Goal: Transaction & Acquisition: Purchase product/service

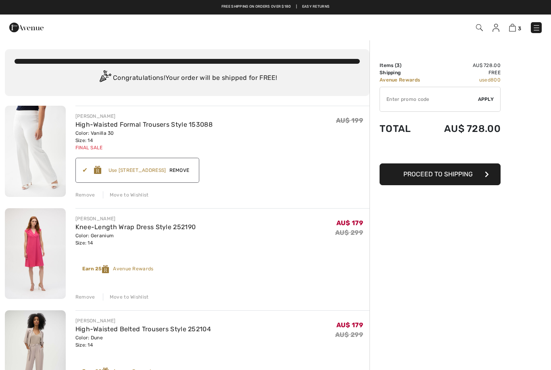
click at [521, 163] on div "Order Summary Details Items ( 3 ) AU$ 728.00 Promo code AU$ 0.00 Shipping Free …" at bounding box center [461, 307] width 182 height 534
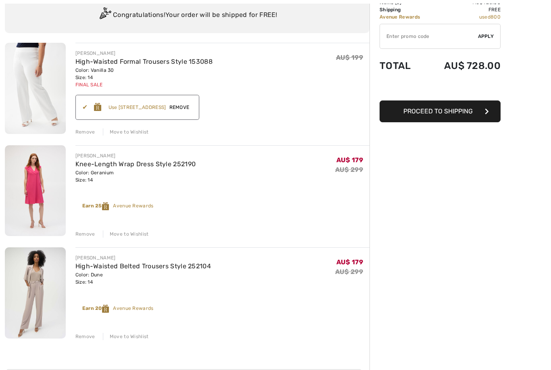
scroll to position [75, 0]
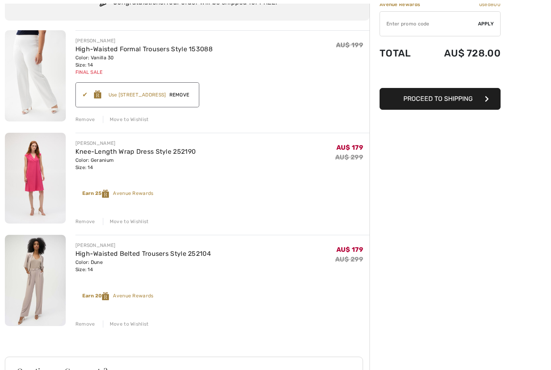
click at [88, 219] on div "Remove" at bounding box center [85, 221] width 20 height 7
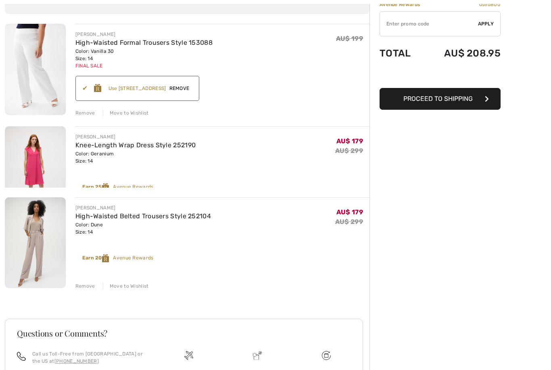
scroll to position [69, 0]
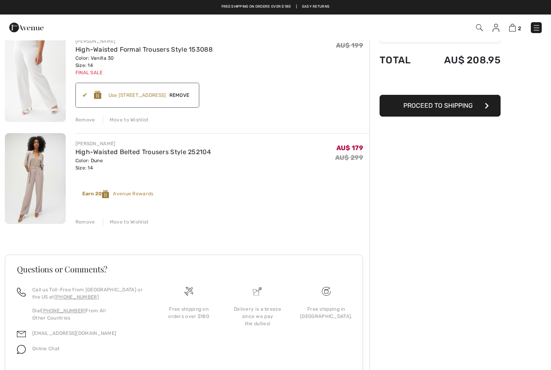
click at [87, 117] on div "Remove" at bounding box center [85, 119] width 20 height 7
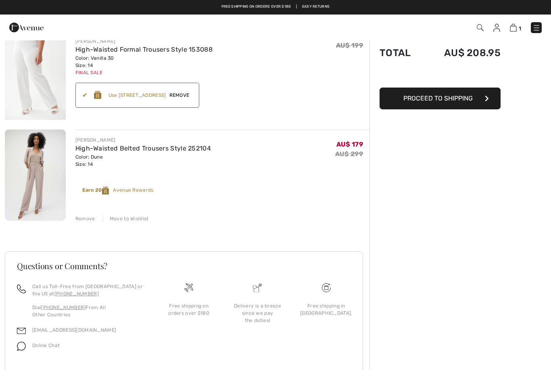
scroll to position [2, 0]
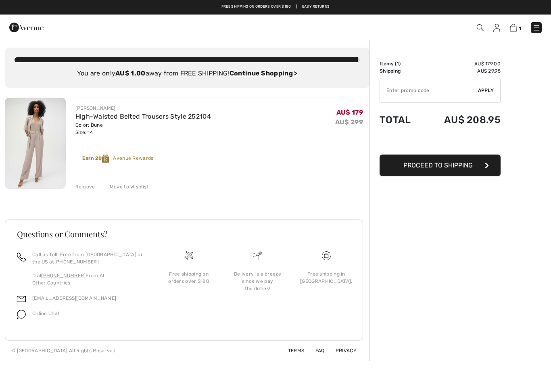
click at [84, 184] on div "Remove" at bounding box center [85, 186] width 20 height 7
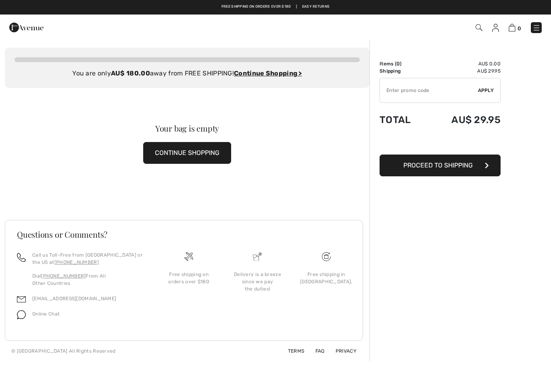
click at [496, 26] on img at bounding box center [495, 28] width 7 height 8
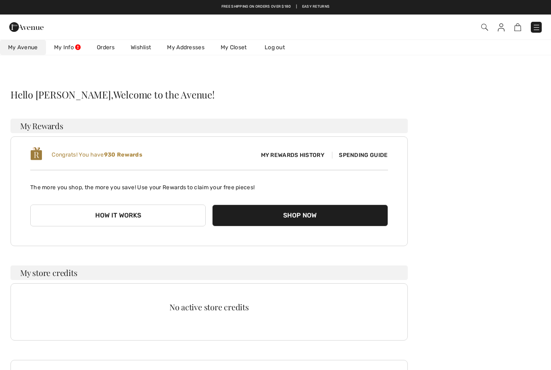
click at [237, 48] on link "My Closet" at bounding box center [234, 47] width 42 height 15
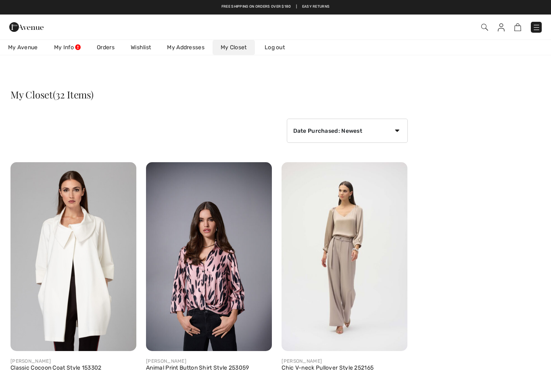
click at [144, 44] on link "Wishlist" at bounding box center [141, 47] width 36 height 15
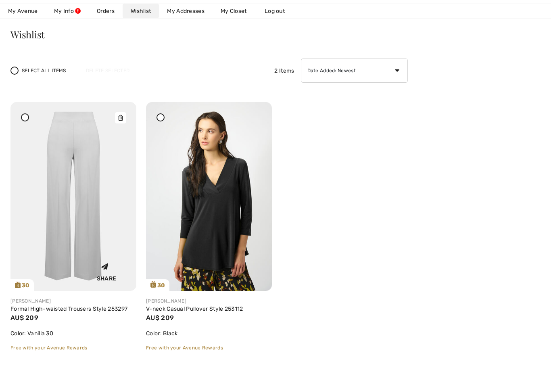
scroll to position [60, 0]
click at [77, 174] on img at bounding box center [73, 196] width 126 height 189
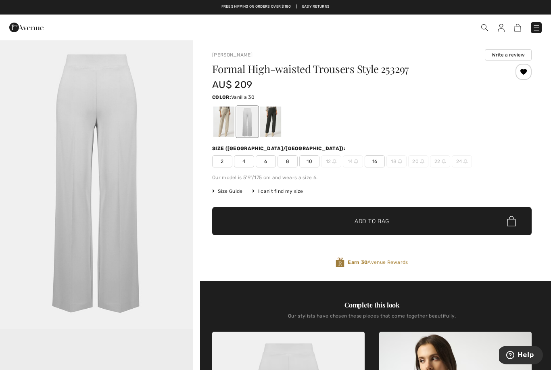
click at [482, 30] on img at bounding box center [485, 27] width 7 height 7
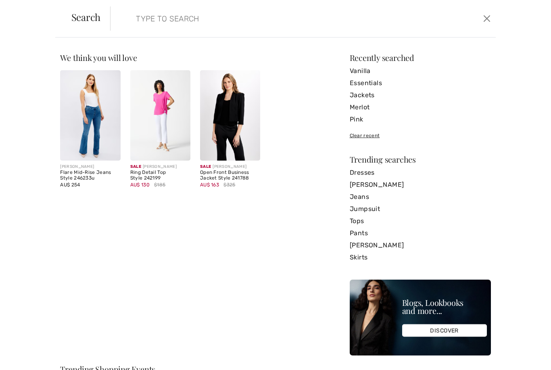
click at [147, 17] on input "search" at bounding box center [261, 18] width 263 height 24
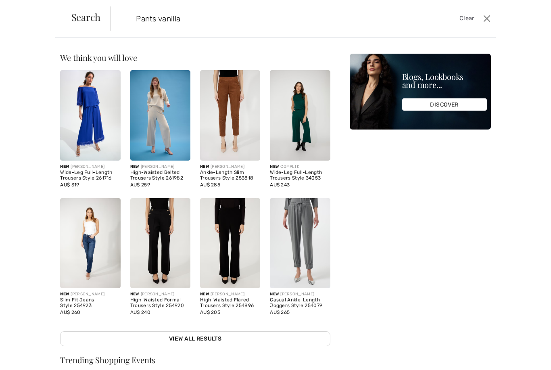
type input "Pants vanilla"
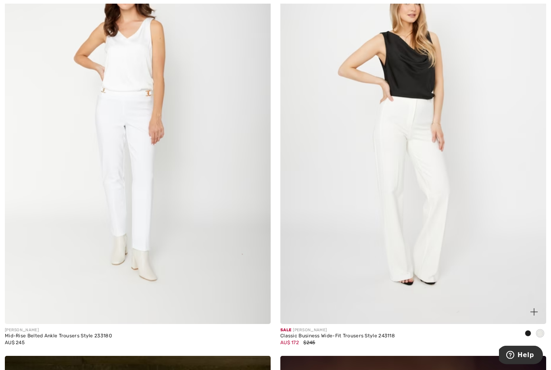
scroll to position [5514, 0]
click at [425, 124] on img at bounding box center [414, 124] width 266 height 399
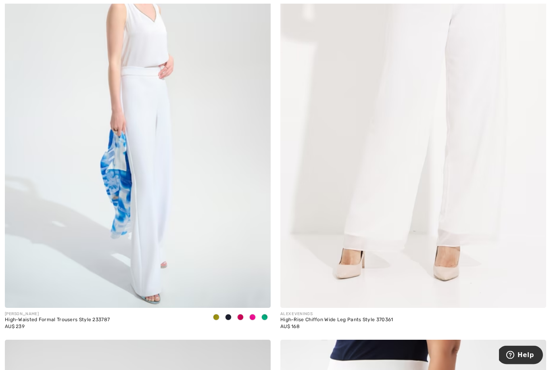
scroll to position [7253, 0]
click at [148, 141] on img at bounding box center [138, 108] width 266 height 399
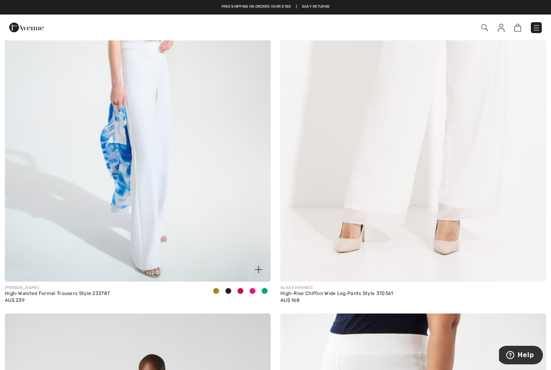
click at [83, 291] on div "High-Waisted Formal Trousers Style 233787" at bounding box center [57, 294] width 105 height 6
click at [161, 192] on img at bounding box center [138, 82] width 266 height 399
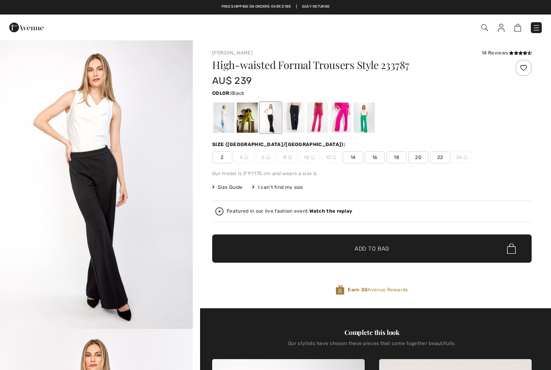
click at [226, 119] on div at bounding box center [224, 118] width 21 height 30
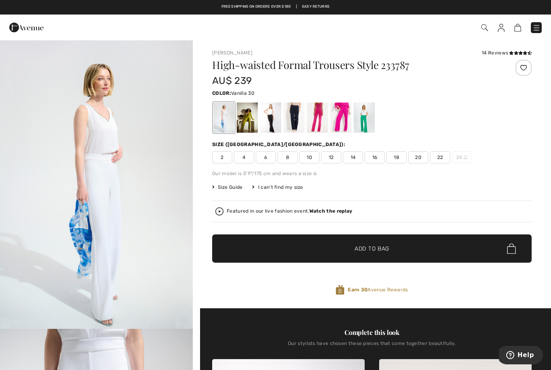
click at [354, 157] on span "14" at bounding box center [353, 157] width 20 height 12
click at [378, 246] on span "Add to Bag" at bounding box center [372, 249] width 35 height 8
click at [499, 29] on img at bounding box center [497, 28] width 7 height 8
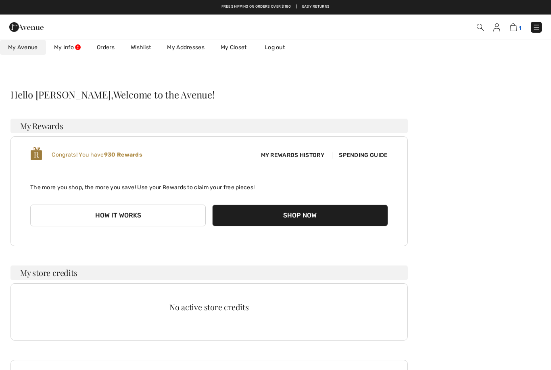
click at [513, 30] on img at bounding box center [513, 27] width 7 height 8
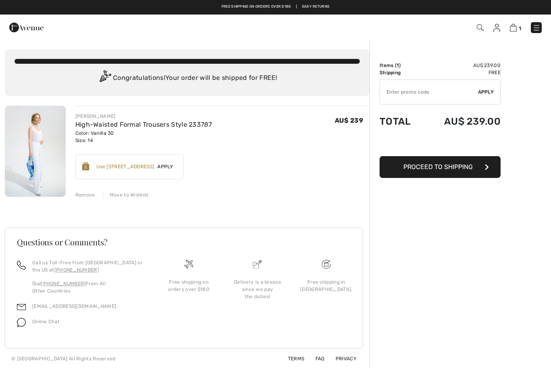
click at [137, 163] on div "Use 800 Avenue Rewards" at bounding box center [125, 166] width 58 height 7
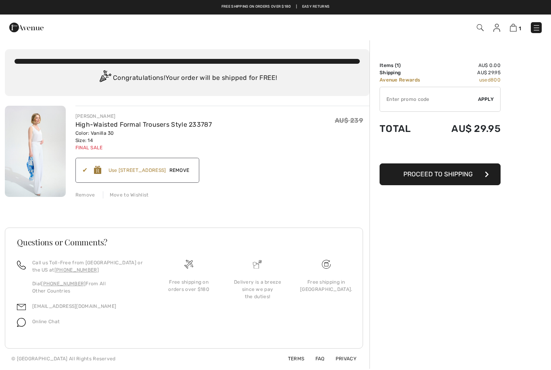
click at [469, 172] on span "Proceed to Shipping" at bounding box center [438, 174] width 69 height 8
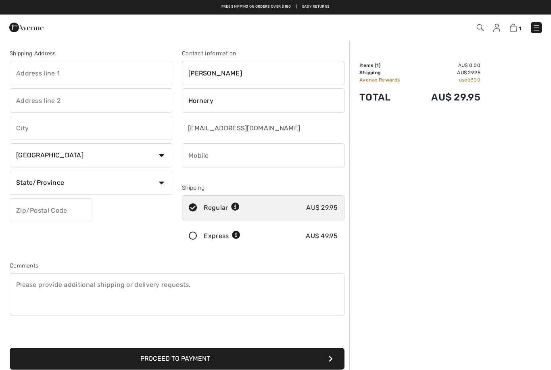
click at [29, 71] on input "text" at bounding box center [91, 73] width 163 height 24
type input "[STREET_ADDRESS]"
click at [24, 127] on input "text" at bounding box center [91, 128] width 163 height 24
type input "Long Jetty"
click at [160, 150] on select "Country Canada United States Afghanistan Aland Islands Albania Algeria American…" at bounding box center [91, 155] width 163 height 24
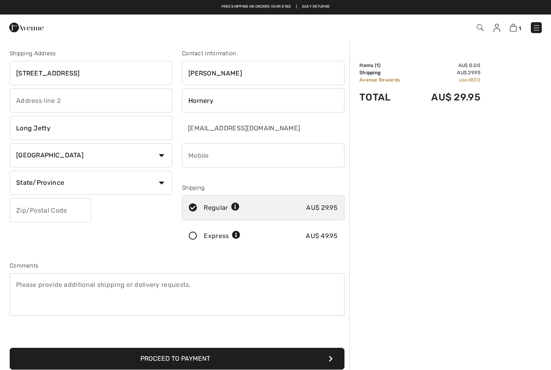
select select "AU"
click at [130, 177] on input "text" at bounding box center [91, 183] width 163 height 24
type input "NSW"
click at [35, 206] on input "text" at bounding box center [51, 210] width 82 height 24
type input "2261"
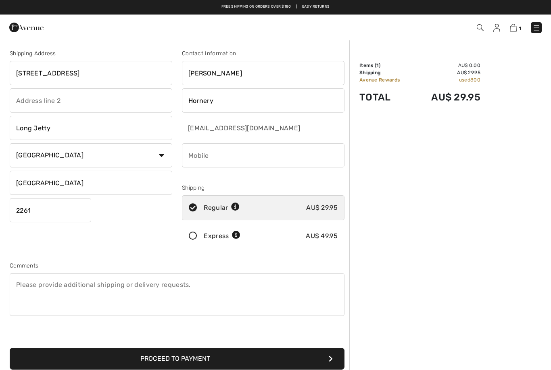
click at [199, 153] on input "phone" at bounding box center [263, 155] width 163 height 24
type input "0408022574"
click at [195, 234] on icon at bounding box center [192, 236] width 21 height 8
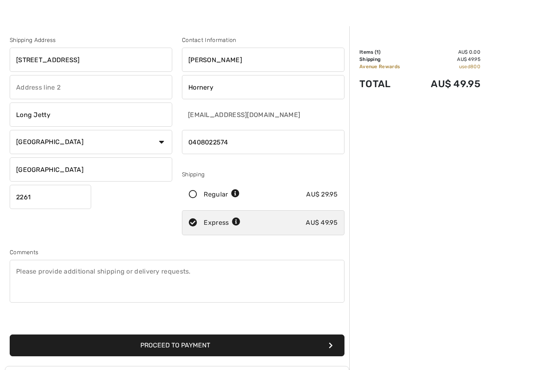
scroll to position [35, 0]
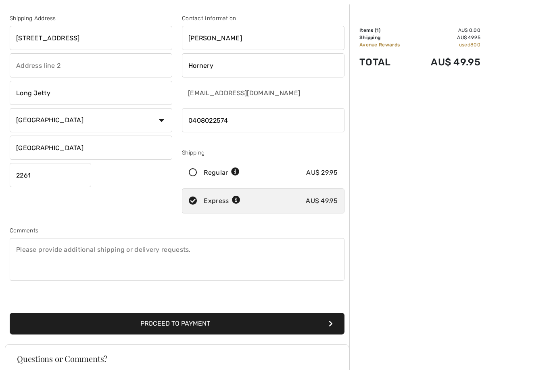
click at [196, 328] on button "Proceed to Payment" at bounding box center [177, 324] width 335 height 22
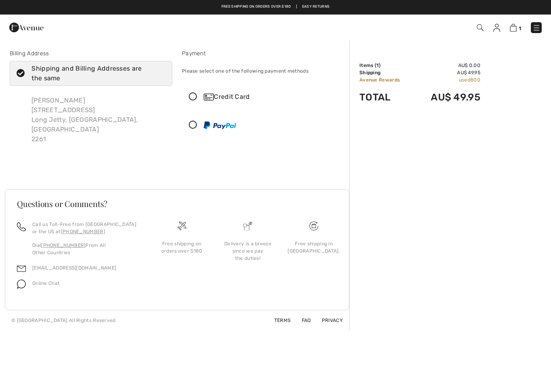
click at [199, 94] on icon at bounding box center [192, 97] width 21 height 8
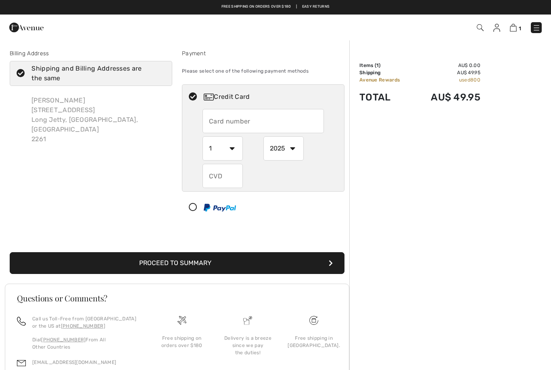
click at [225, 115] on input "text" at bounding box center [263, 121] width 121 height 24
type input "4624820001524940"
click at [232, 144] on select "1 2 3 4 5 6 7 8 9 10 11 12" at bounding box center [223, 148] width 40 height 24
select select "12"
click at [296, 151] on select "2025 2026 2027 2028 2029 2030 2031 2032 2033 2034 2035" at bounding box center [284, 148] width 40 height 24
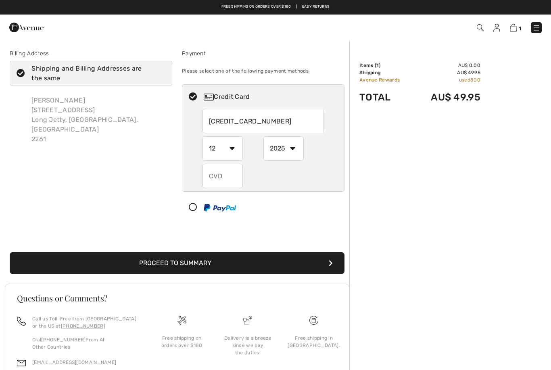
select select "2027"
click at [220, 177] on input "text" at bounding box center [223, 176] width 40 height 24
type input "409"
click at [216, 259] on button "Proceed to Summary" at bounding box center [177, 263] width 335 height 22
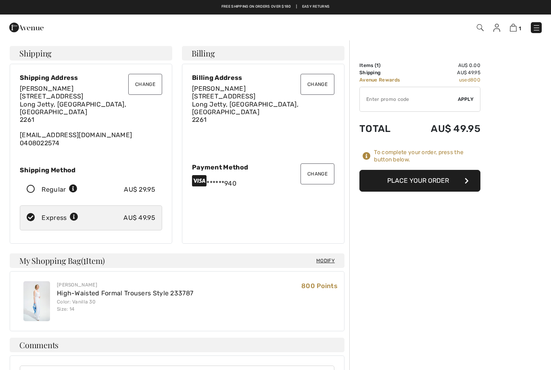
click at [441, 182] on button "Place Your Order" at bounding box center [420, 181] width 121 height 22
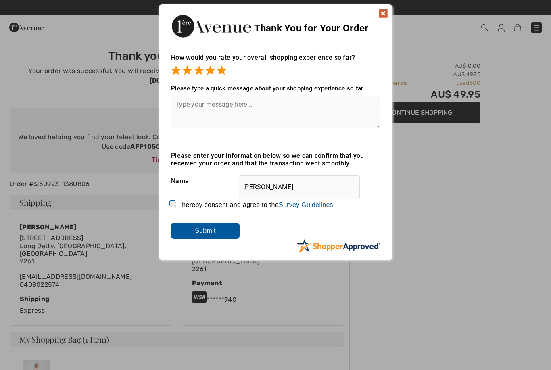
click at [215, 229] on input "Submit" at bounding box center [205, 231] width 69 height 16
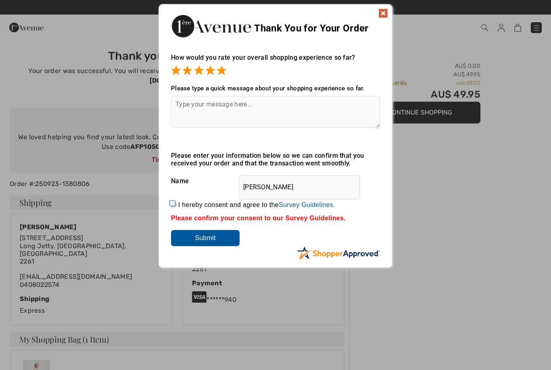
click at [176, 203] on input "I hereby consent and agree to the By submitting a review, you grant permission …" at bounding box center [173, 204] width 5 height 5
checkbox input "true"
click at [219, 241] on input "Submit" at bounding box center [205, 238] width 69 height 16
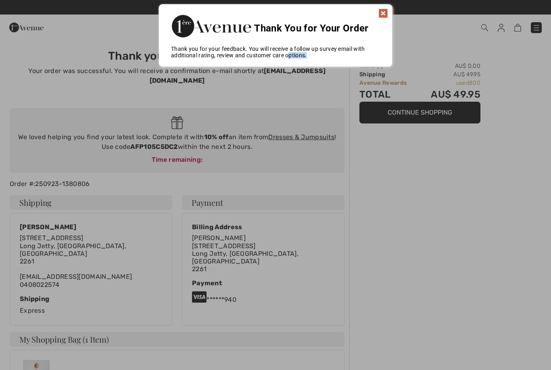
click at [381, 15] on img at bounding box center [384, 13] width 10 height 10
